Goal: Transaction & Acquisition: Purchase product/service

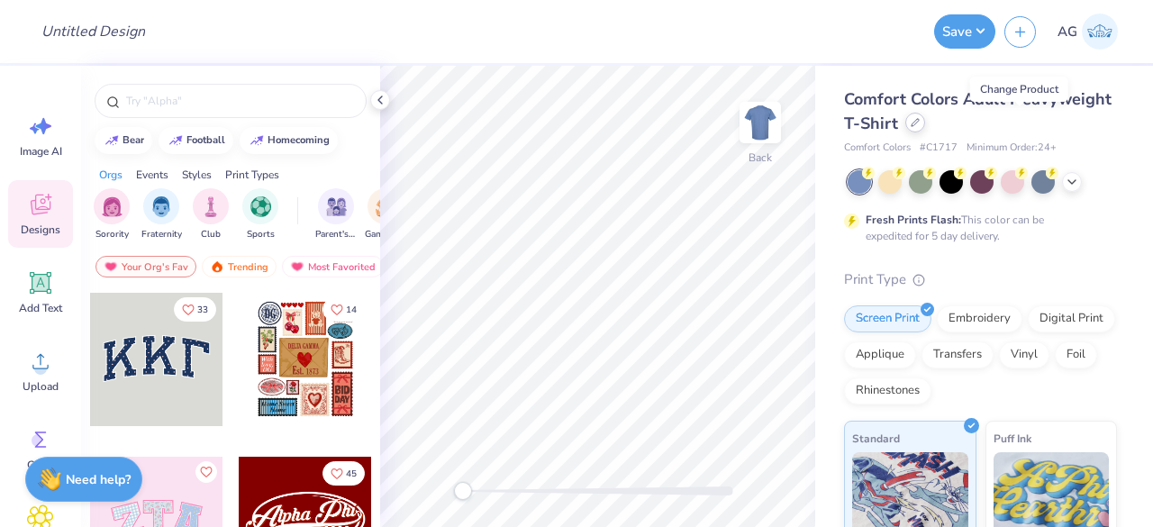
click at [925, 127] on div at bounding box center [915, 123] width 20 height 20
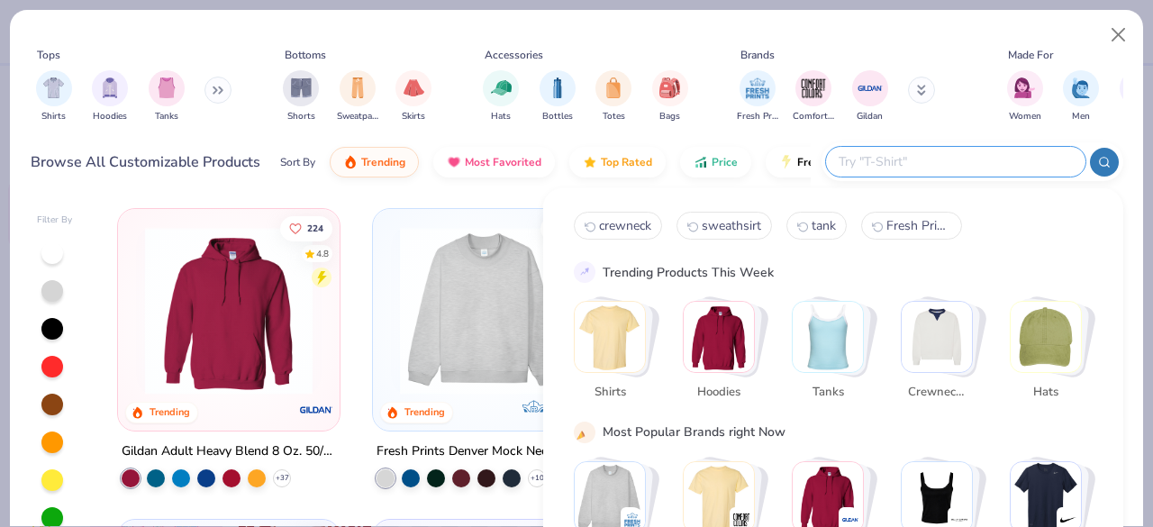
click at [971, 165] on input "text" at bounding box center [955, 161] width 236 height 21
type input "gildan hoodie"
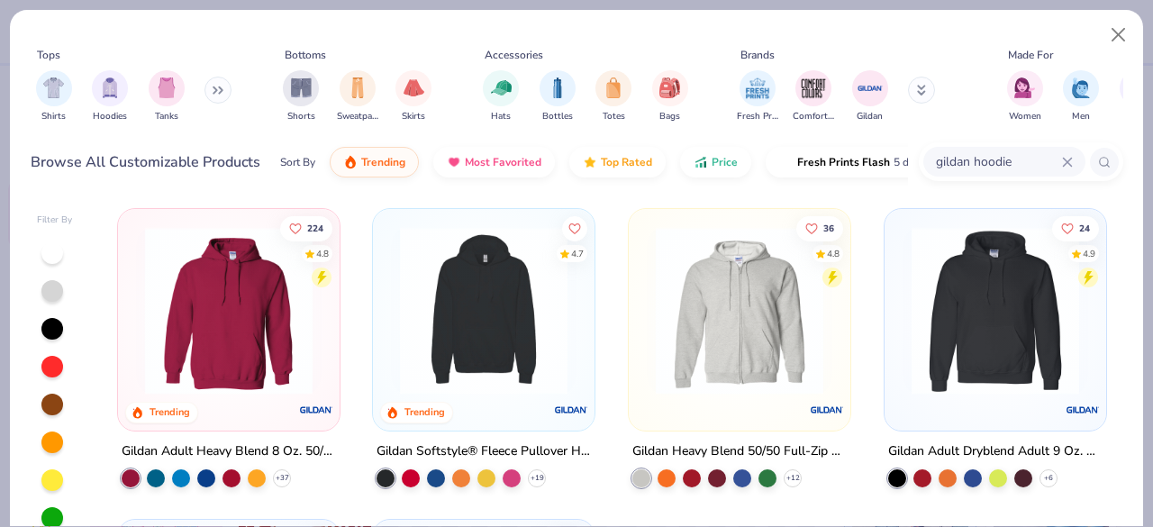
click at [199, 357] on img at bounding box center [229, 311] width 186 height 168
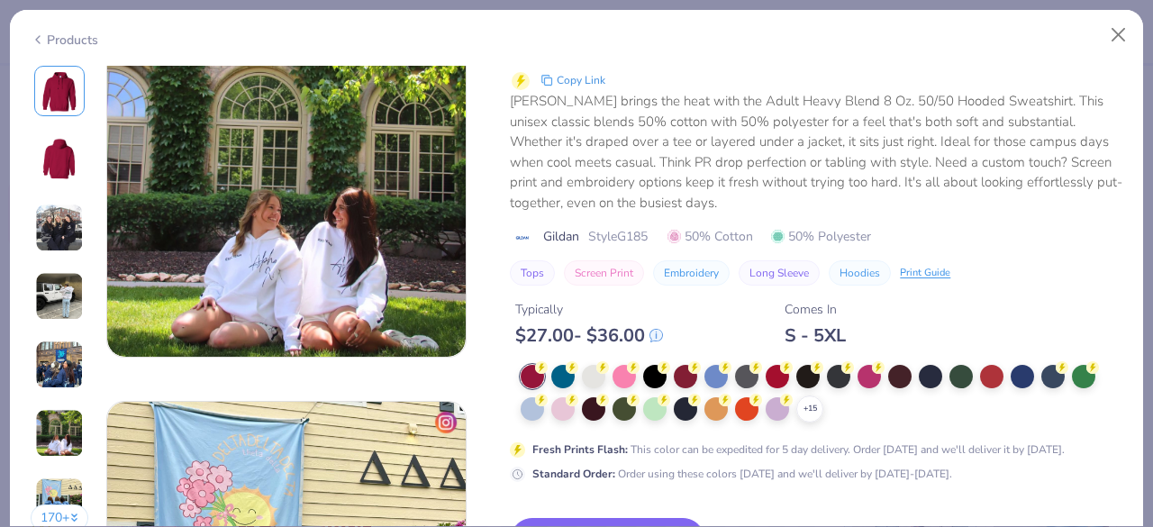
scroll to position [2173, 0]
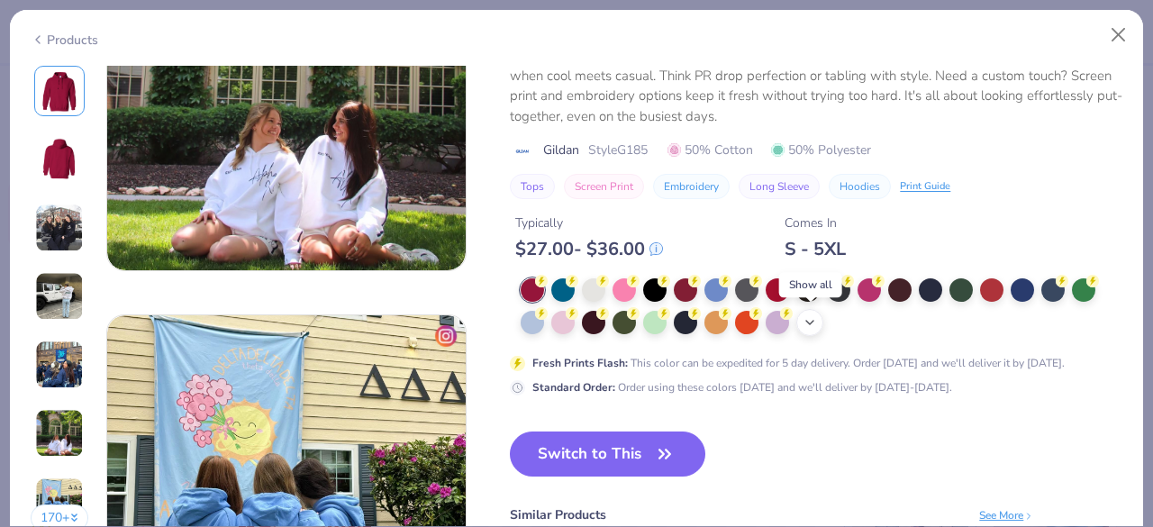
click at [814, 325] on icon at bounding box center [810, 322] width 14 height 14
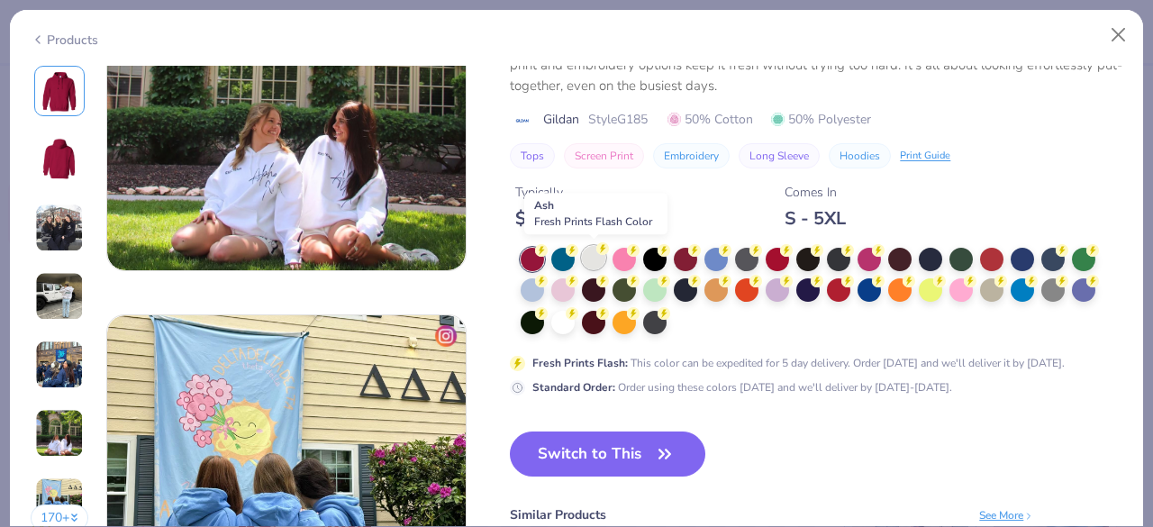
click at [591, 260] on div at bounding box center [593, 257] width 23 height 23
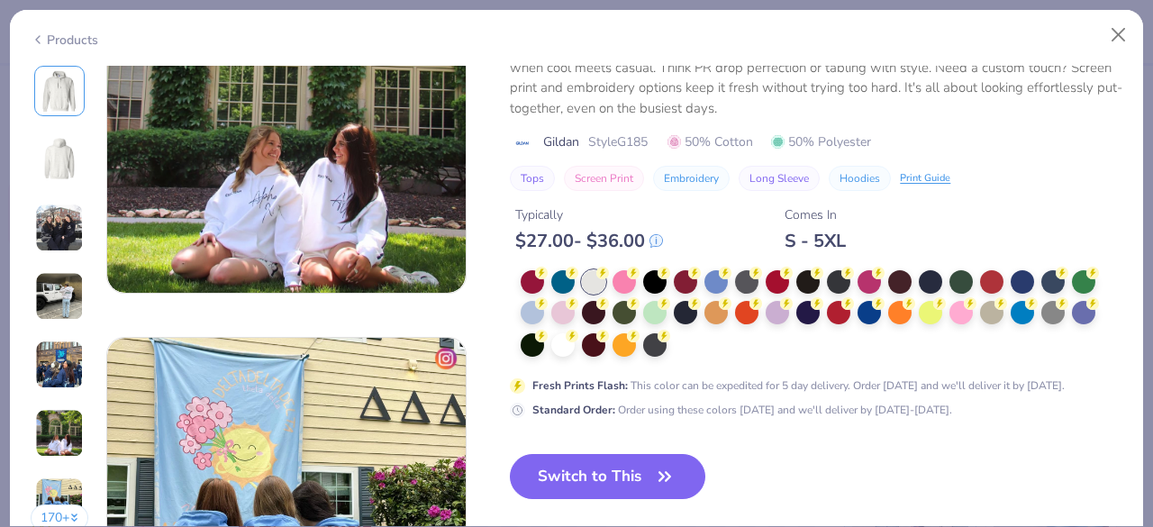
scroll to position [2150, 0]
click at [1059, 312] on div at bounding box center [1052, 310] width 23 height 23
